Goal: Navigation & Orientation: Find specific page/section

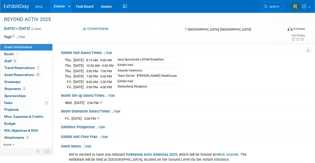
click at [62, 8] on link "Events" at bounding box center [59, 6] width 18 height 13
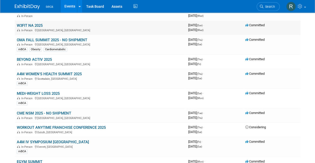
scroll to position [116, 0]
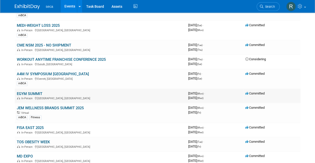
click at [31, 92] on link "EGYM SUMMIT" at bounding box center [30, 94] width 26 height 5
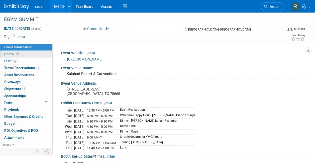
click at [14, 55] on span "Booth" at bounding box center [12, 54] width 16 height 4
